Goal: Find contact information

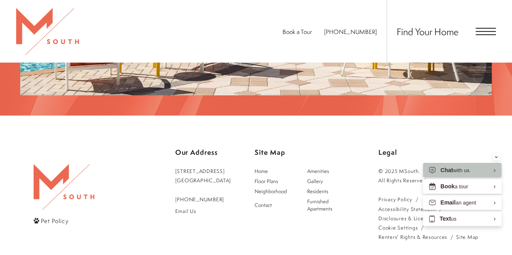
scroll to position [1314, 0]
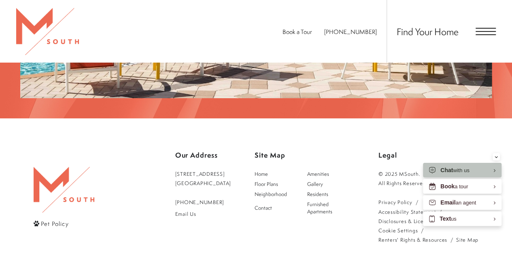
click at [475, 31] on div "Find Your Home" at bounding box center [441, 31] width 109 height 63
click at [483, 31] on span "Open Menu" at bounding box center [486, 31] width 20 height 1
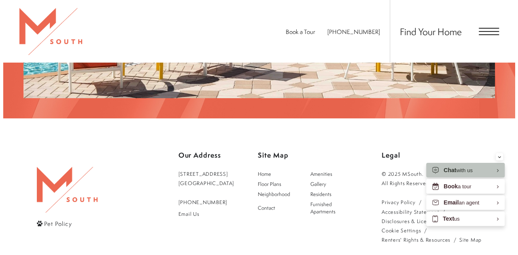
scroll to position [0, 0]
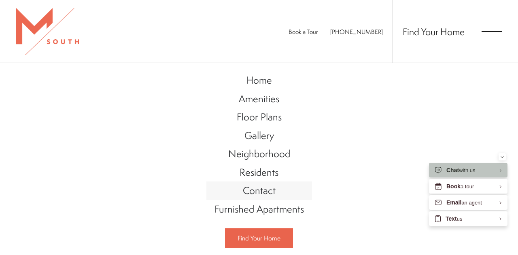
click at [258, 196] on span "Contact" at bounding box center [259, 191] width 33 height 14
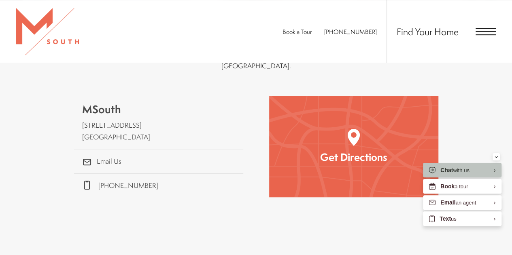
scroll to position [185, 0]
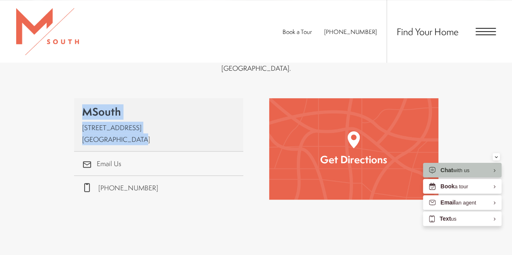
drag, startPoint x: 66, startPoint y: 85, endPoint x: 148, endPoint y: 131, distance: 94.2
copy link "MSouth 5110 South Manhattan Avenue Tampa, FL 33611"
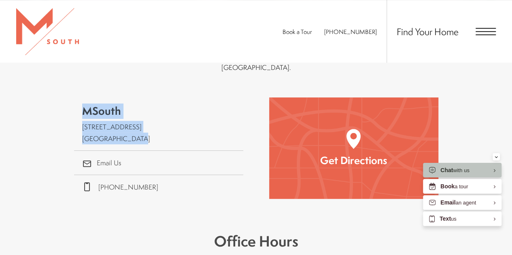
scroll to position [185, 0]
click at [348, 129] on img "Open Google Maps to Get Directions" at bounding box center [354, 139] width 14 height 20
